Goal: Use online tool/utility: Utilize a website feature to perform a specific function

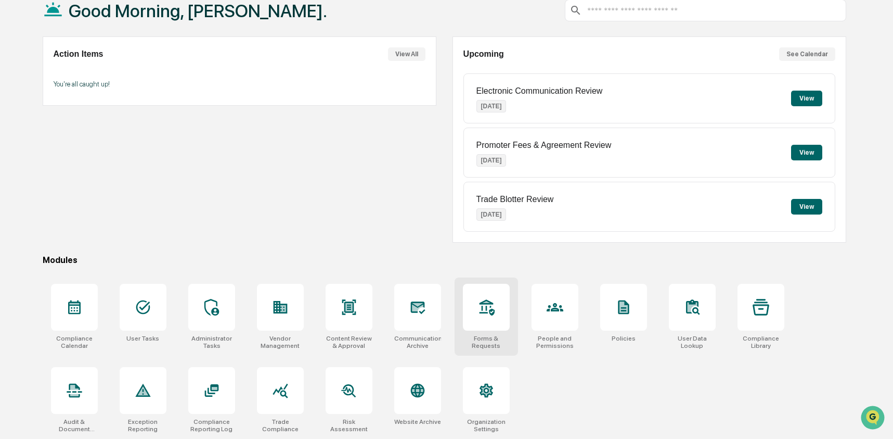
click at [484, 303] on icon at bounding box center [486, 307] width 17 height 17
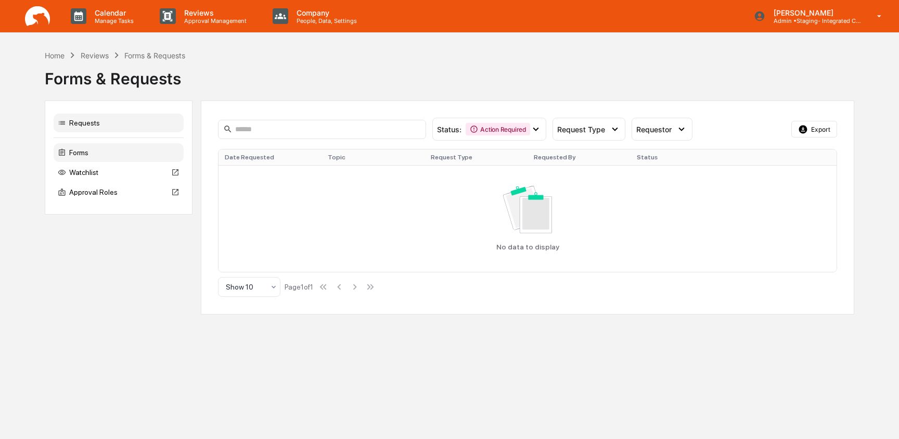
click at [137, 156] on div "Forms" at bounding box center [119, 152] width 130 height 19
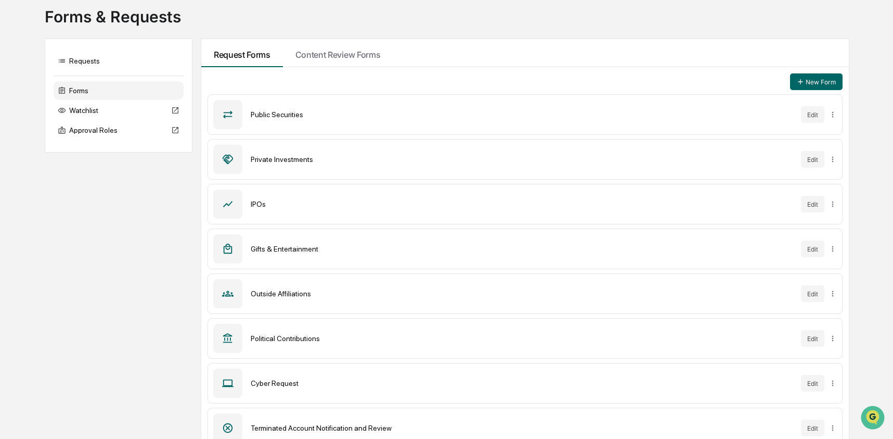
scroll to position [168, 0]
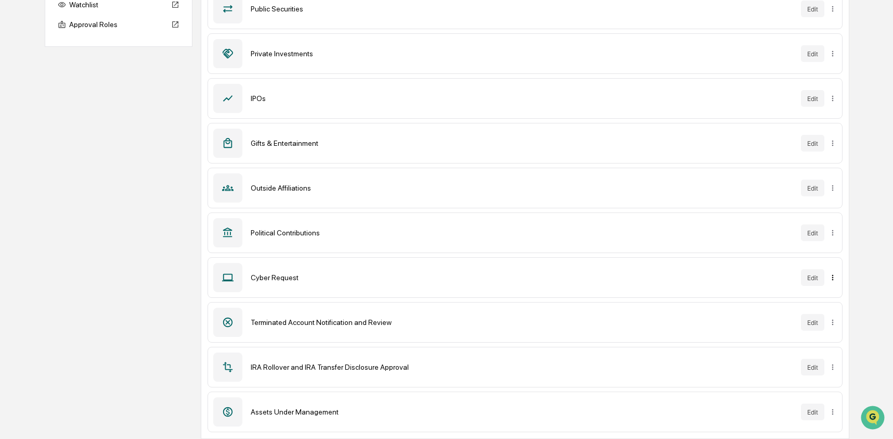
click at [834, 271] on html "Calendar Manage Tasks Reviews Approval Management Company People, Data, Setting…" at bounding box center [446, 51] width 893 height 439
click at [829, 318] on div "Sync to Accounts" at bounding box center [831, 315] width 85 height 17
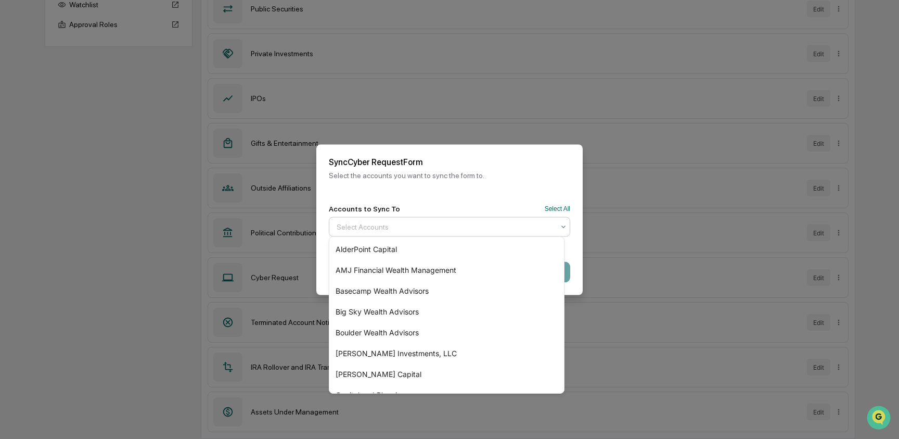
click at [444, 221] on div at bounding box center [445, 226] width 217 height 10
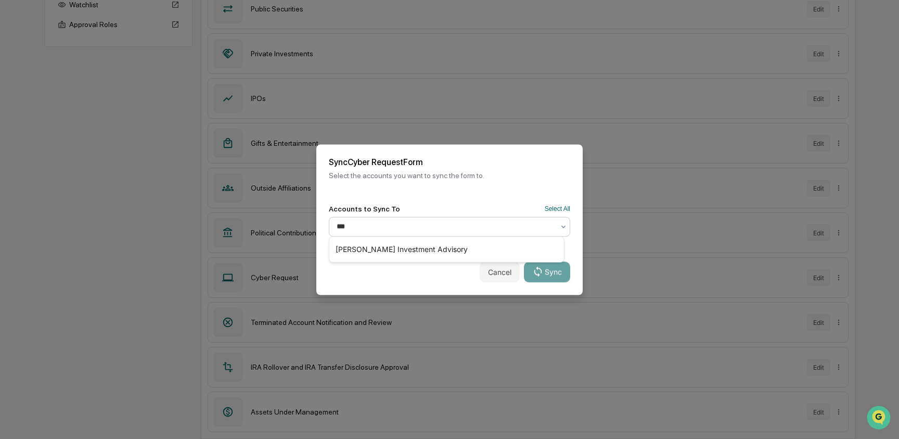
type input "****"
click at [385, 246] on div "Goodwin Investment Advisory" at bounding box center [446, 249] width 235 height 21
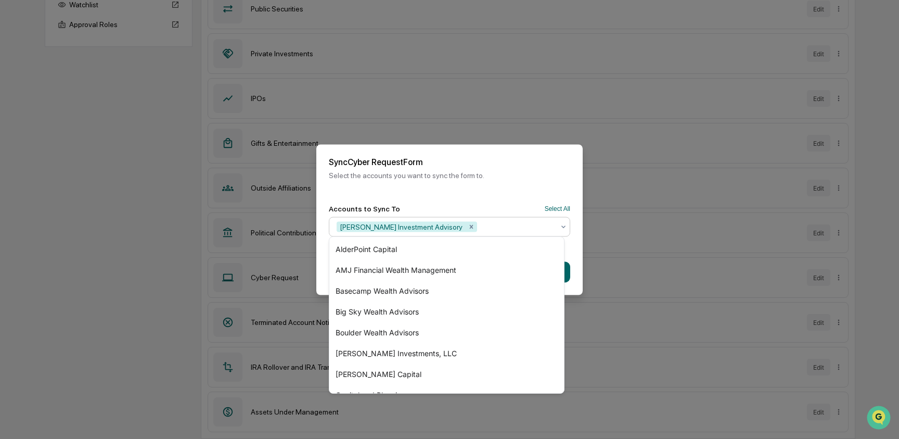
click at [493, 179] on div "Sync Cyber Request Form Select the accounts you want to sync the form to." at bounding box center [449, 167] width 266 height 47
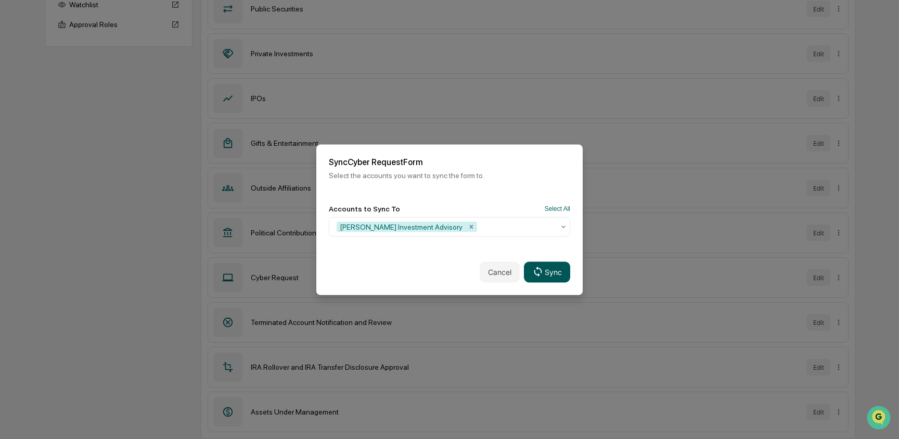
click at [541, 267] on button "Sync" at bounding box center [547, 271] width 46 height 21
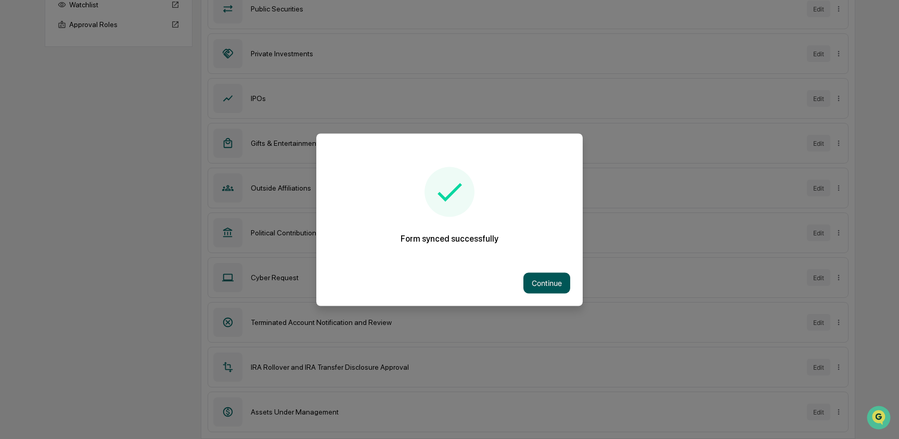
click at [541, 282] on button "Continue" at bounding box center [546, 282] width 47 height 21
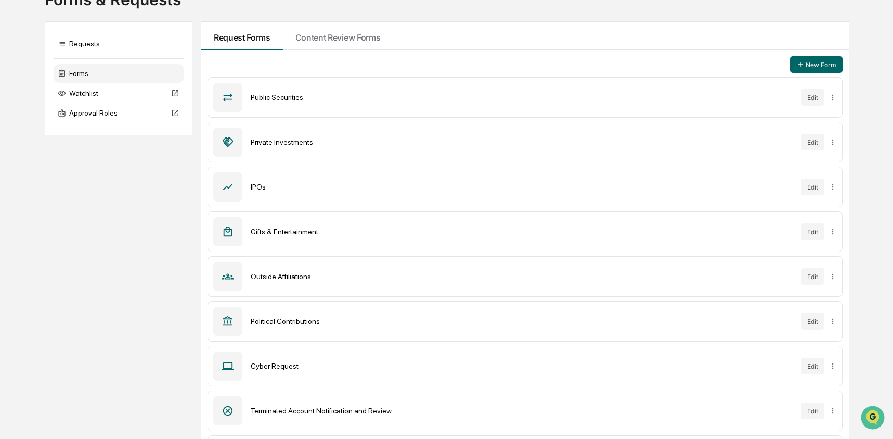
scroll to position [0, 0]
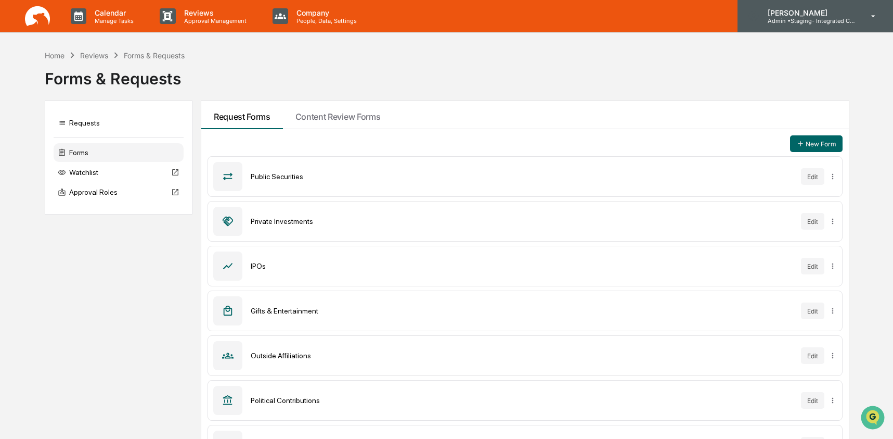
click at [831, 13] on p "[PERSON_NAME]" at bounding box center [808, 12] width 97 height 9
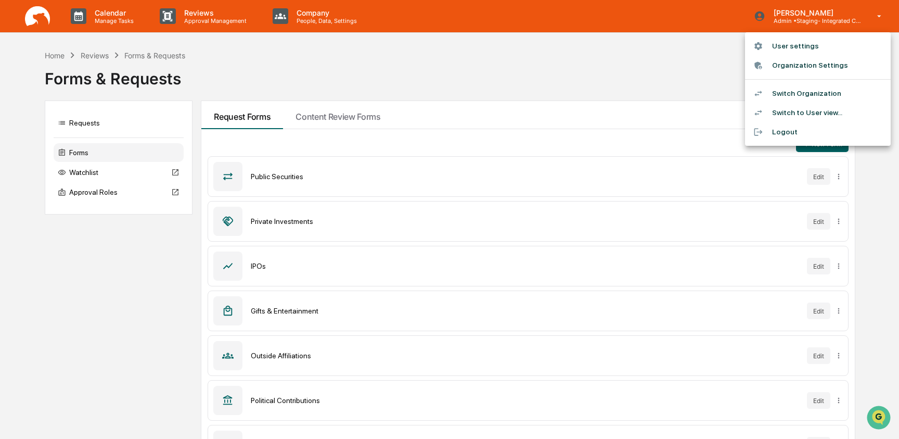
click at [820, 92] on li "Switch Organization" at bounding box center [818, 93] width 146 height 19
